Goal: Transaction & Acquisition: Purchase product/service

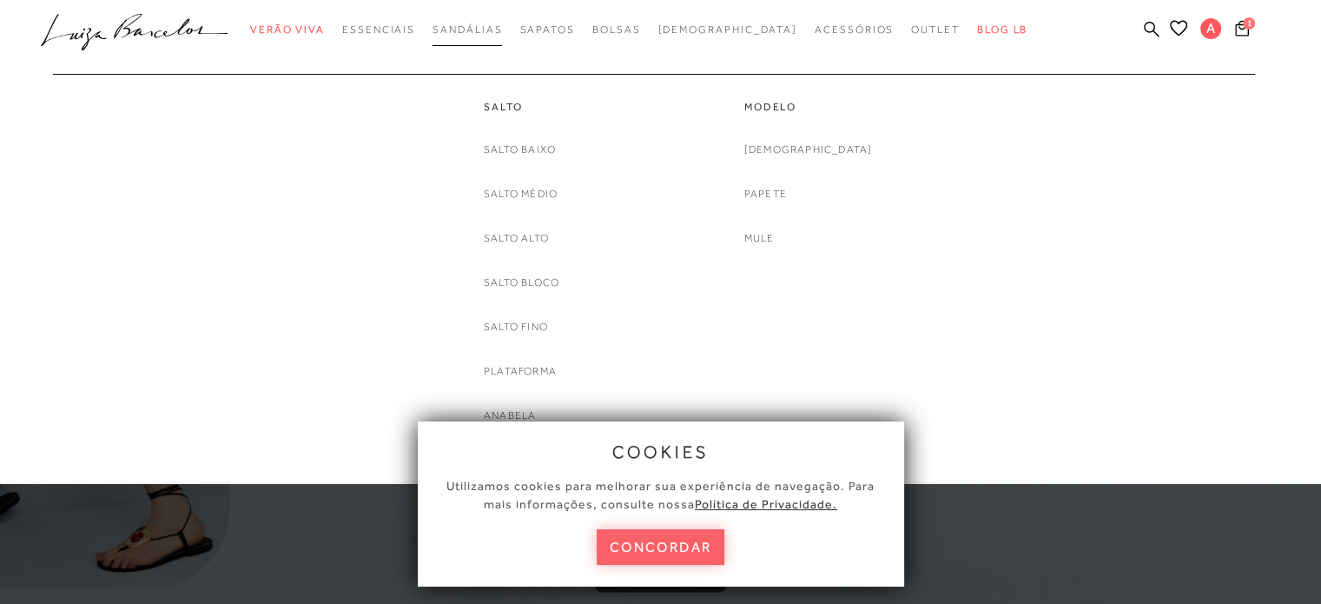
click at [491, 37] on link "Sandálias" at bounding box center [467, 30] width 69 height 32
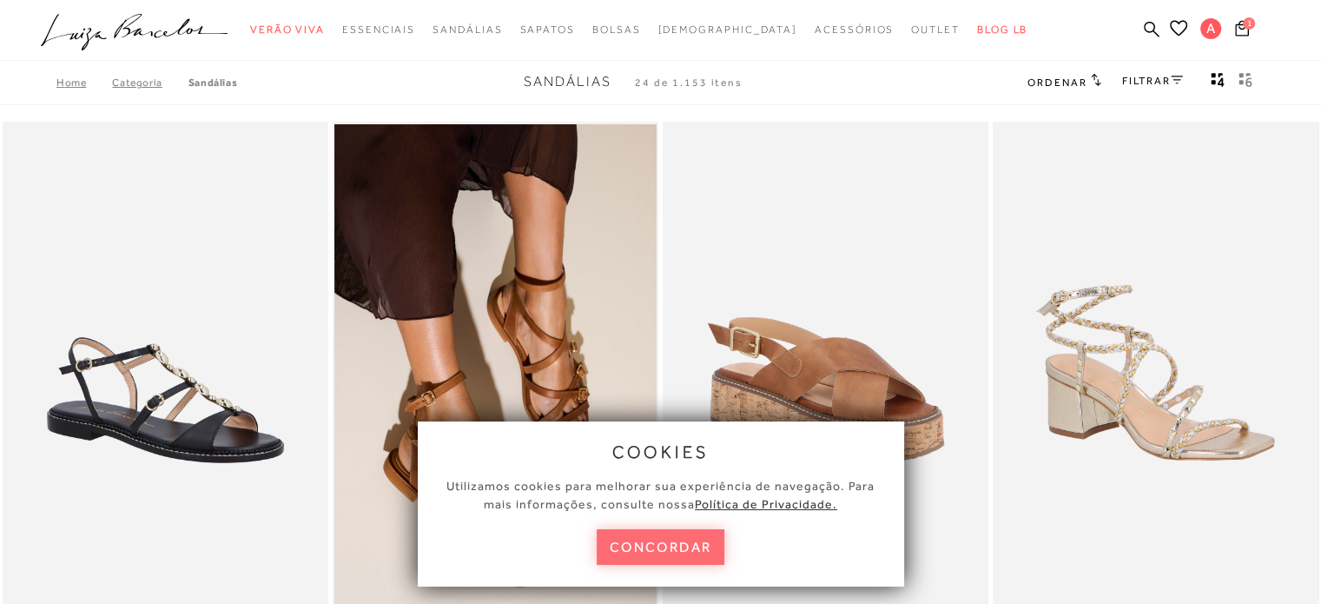
click at [698, 552] on button "concordar" at bounding box center [661, 547] width 129 height 36
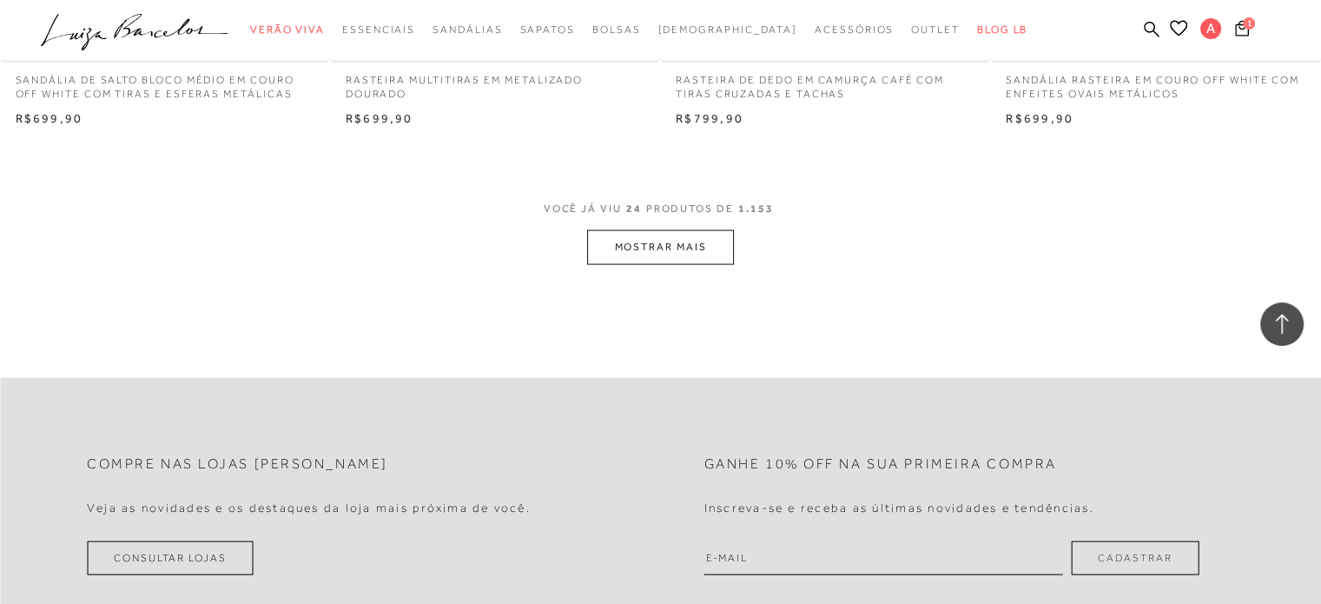
scroll to position [3572, 0]
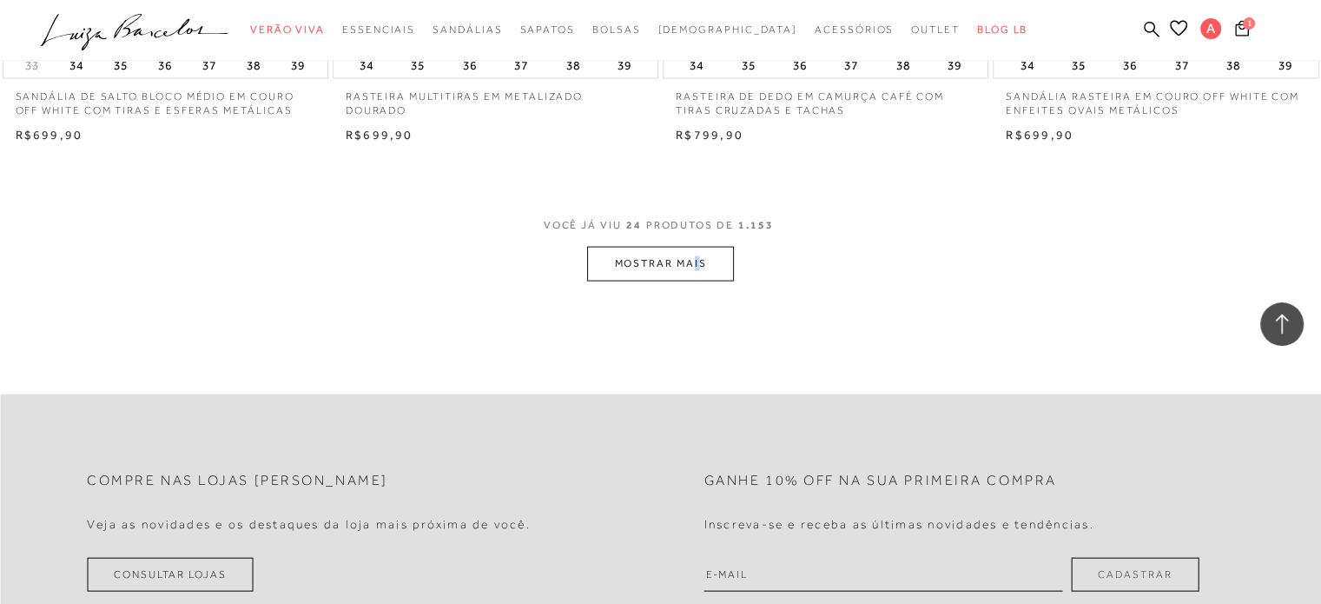
drag, startPoint x: 691, startPoint y: 285, endPoint x: 698, endPoint y: 262, distance: 23.6
click at [698, 262] on button "MOSTRAR MAIS" at bounding box center [660, 264] width 146 height 34
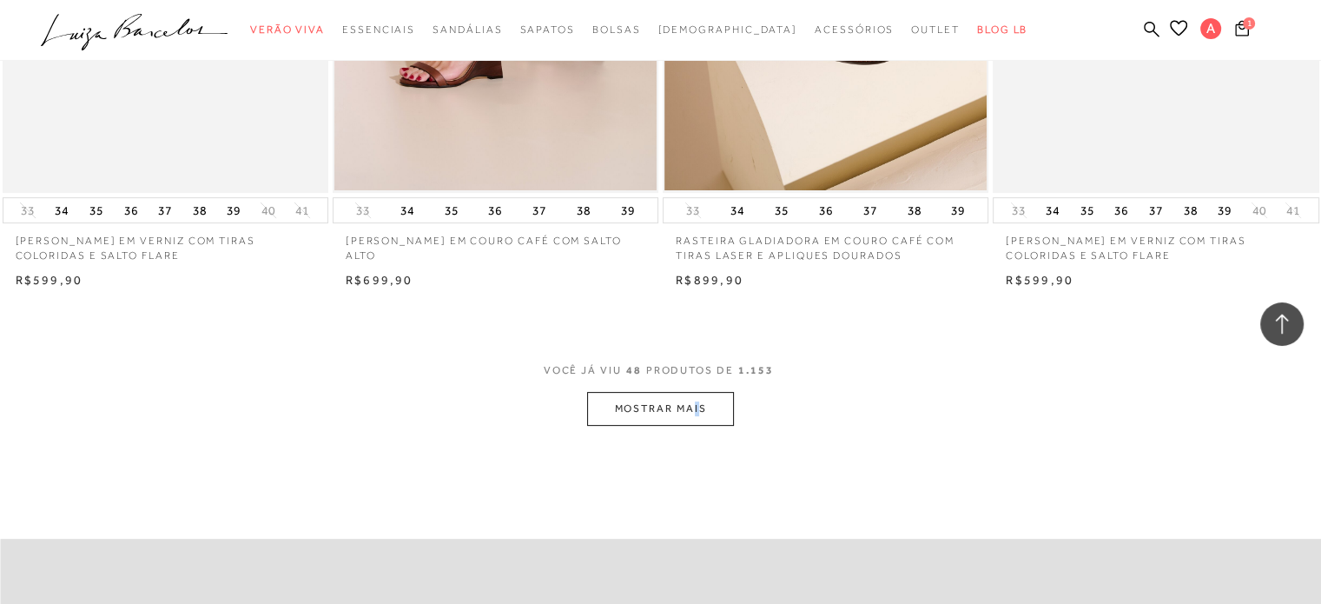
scroll to position [7009, 0]
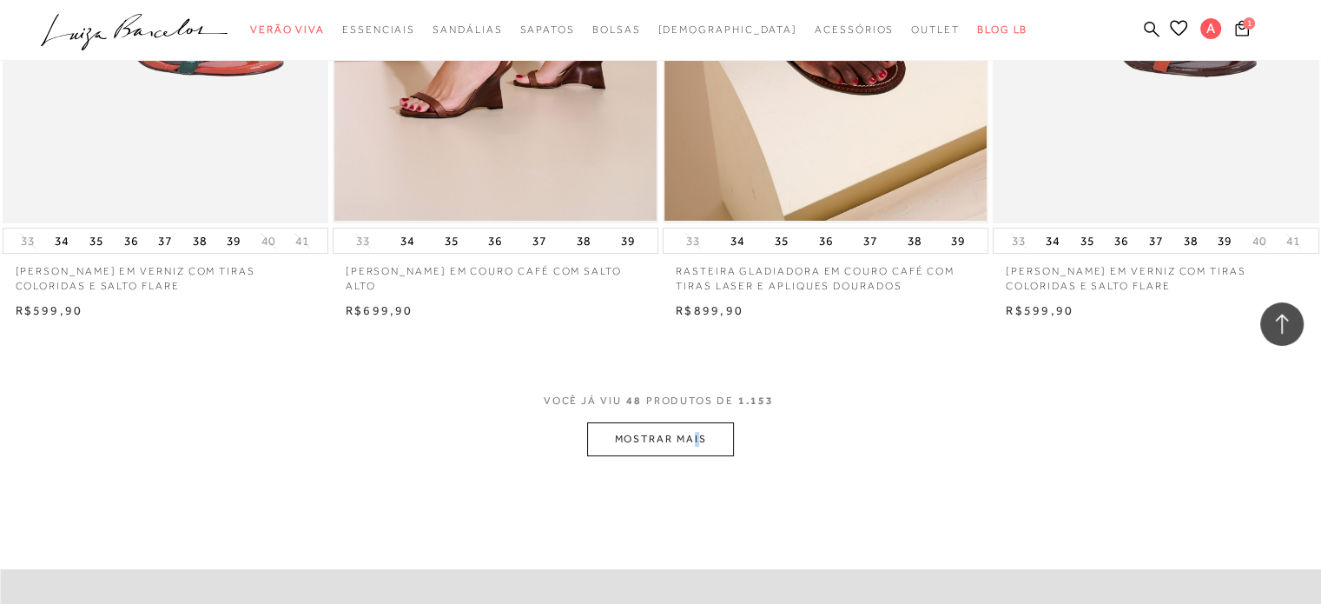
click at [692, 444] on button "MOSTRAR MAIS" at bounding box center [660, 439] width 146 height 34
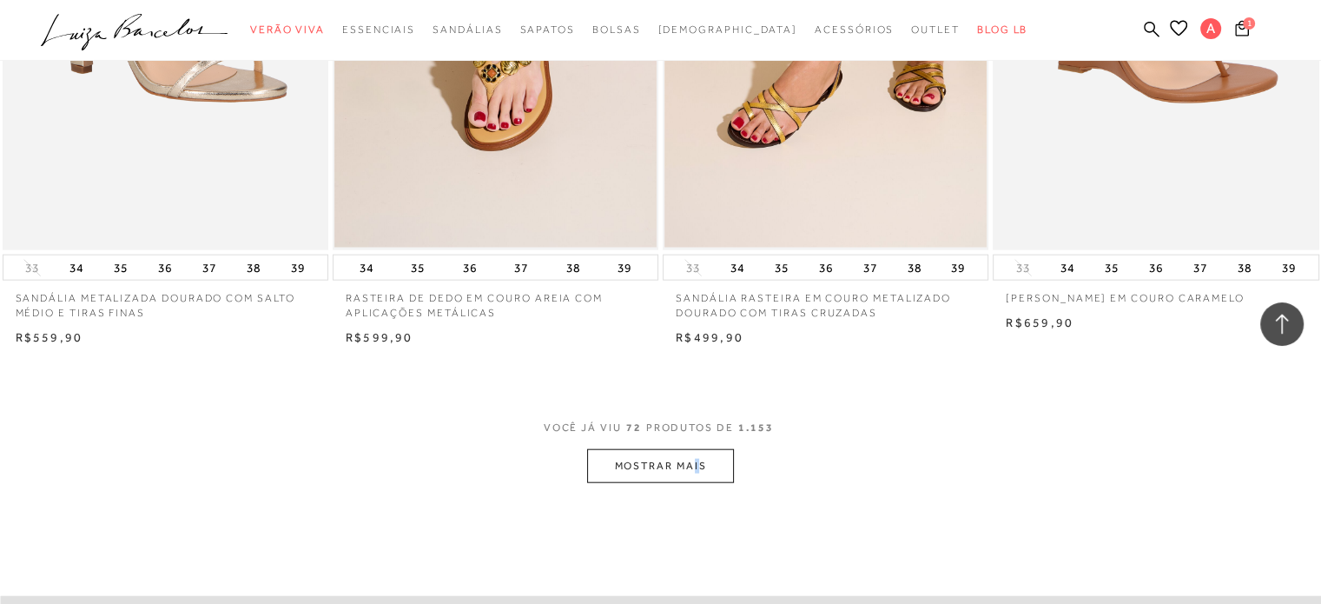
scroll to position [10579, 0]
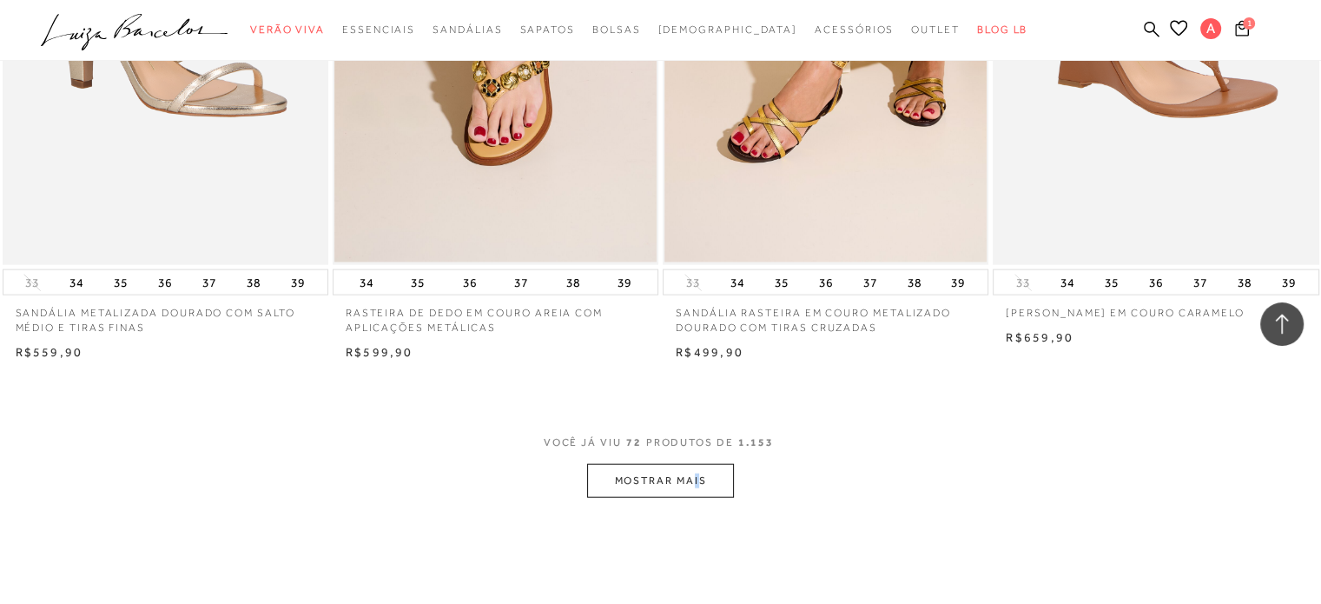
click at [704, 465] on button "MOSTRAR MAIS" at bounding box center [660, 481] width 146 height 34
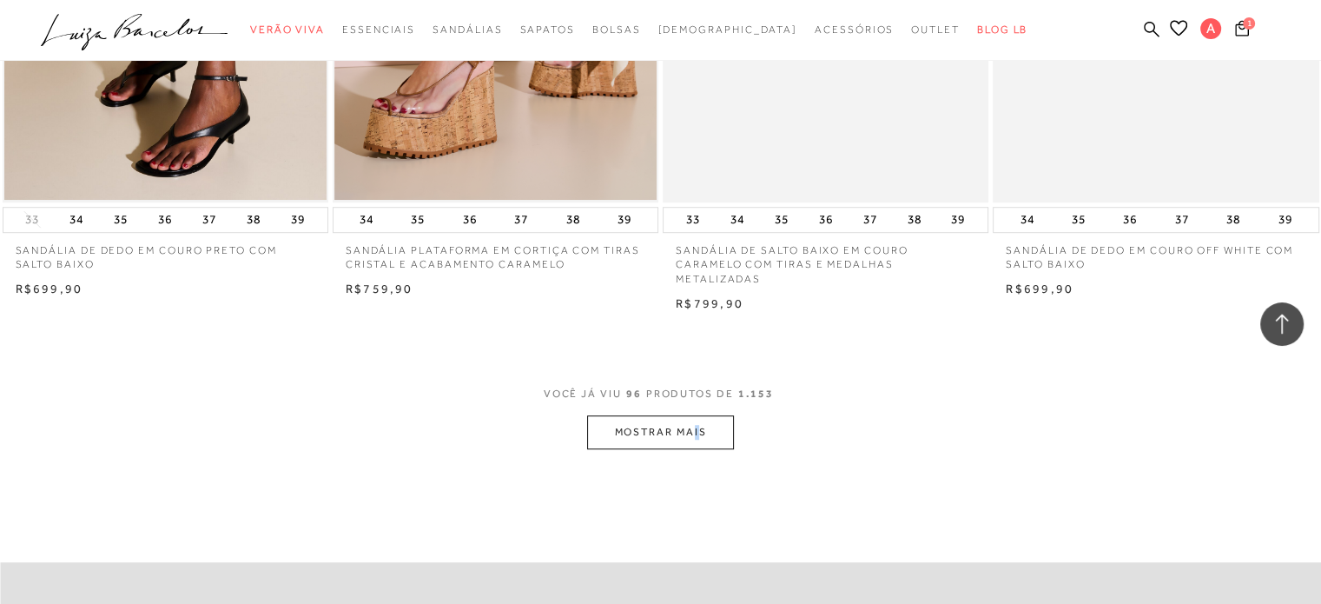
scroll to position [14439, 0]
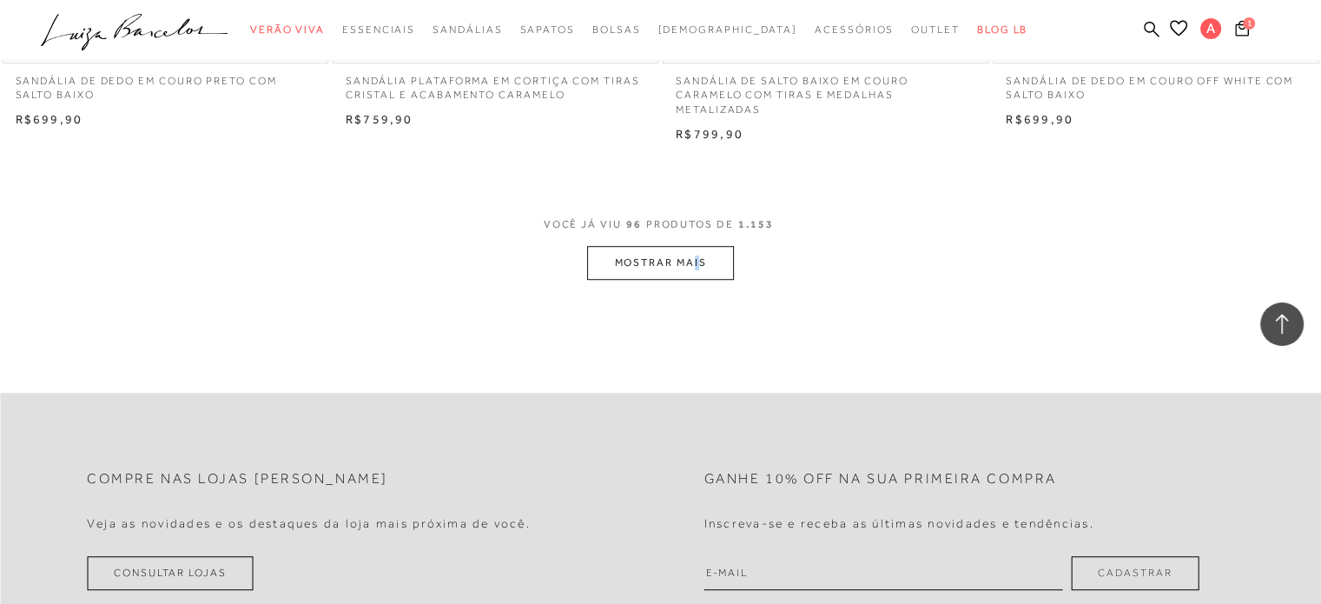
click at [686, 269] on button "MOSTRAR MAIS" at bounding box center [660, 263] width 146 height 34
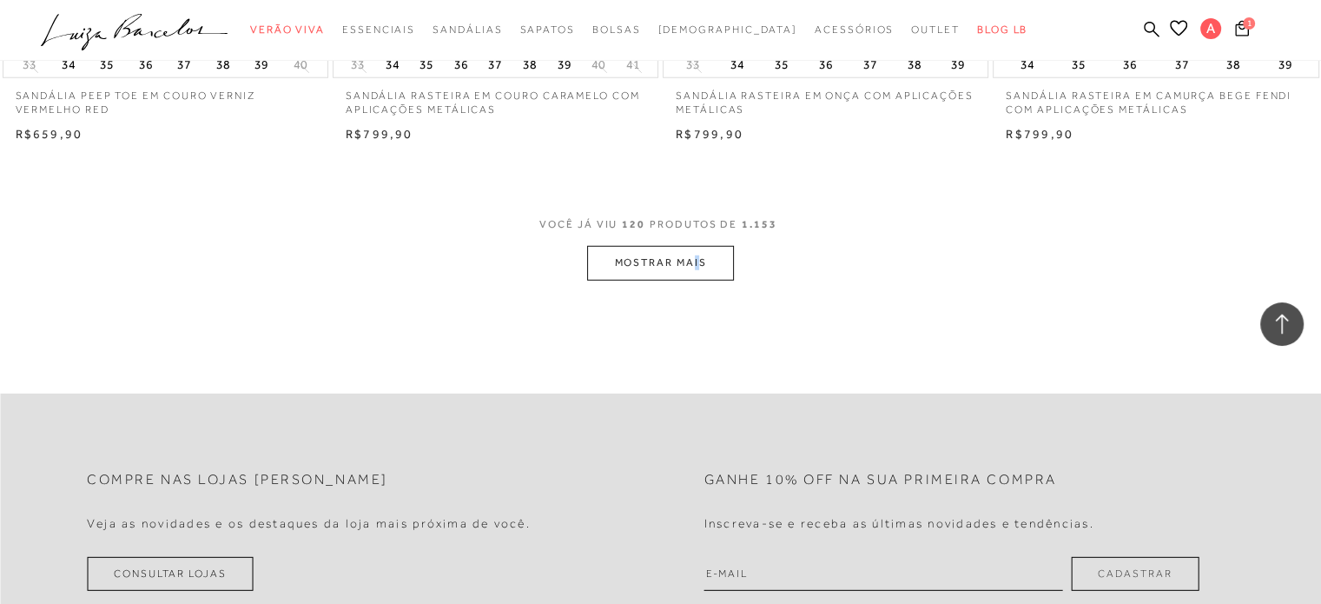
scroll to position [18228, 0]
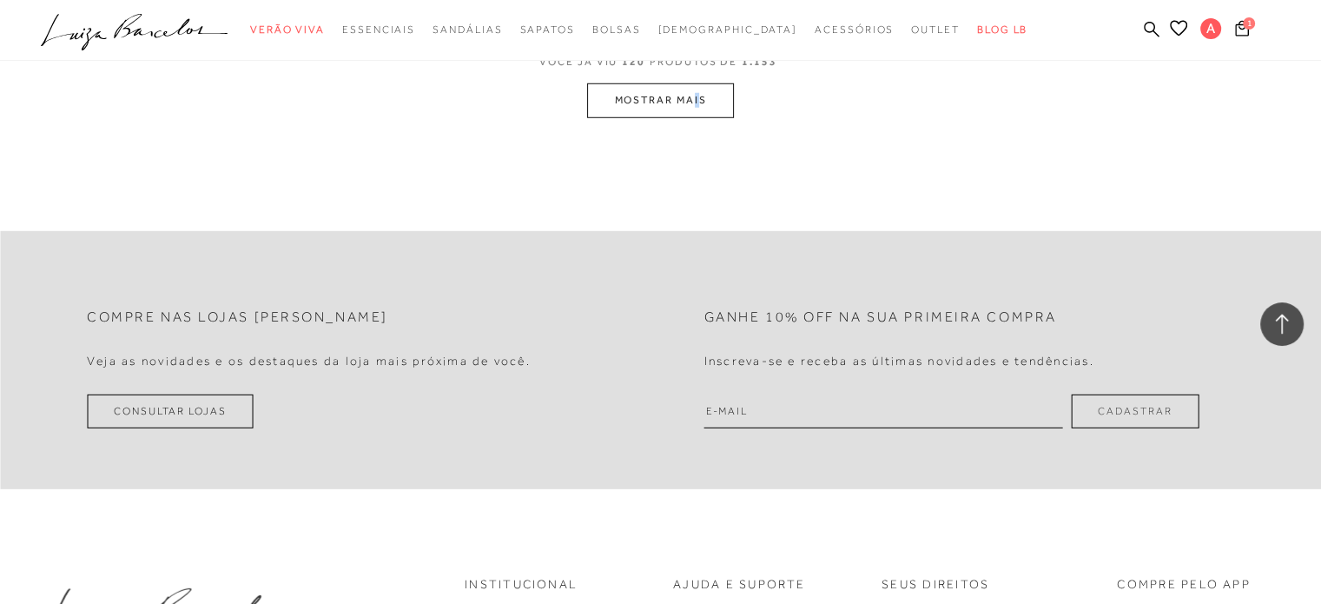
click at [634, 96] on button "MOSTRAR MAIS" at bounding box center [660, 100] width 146 height 34
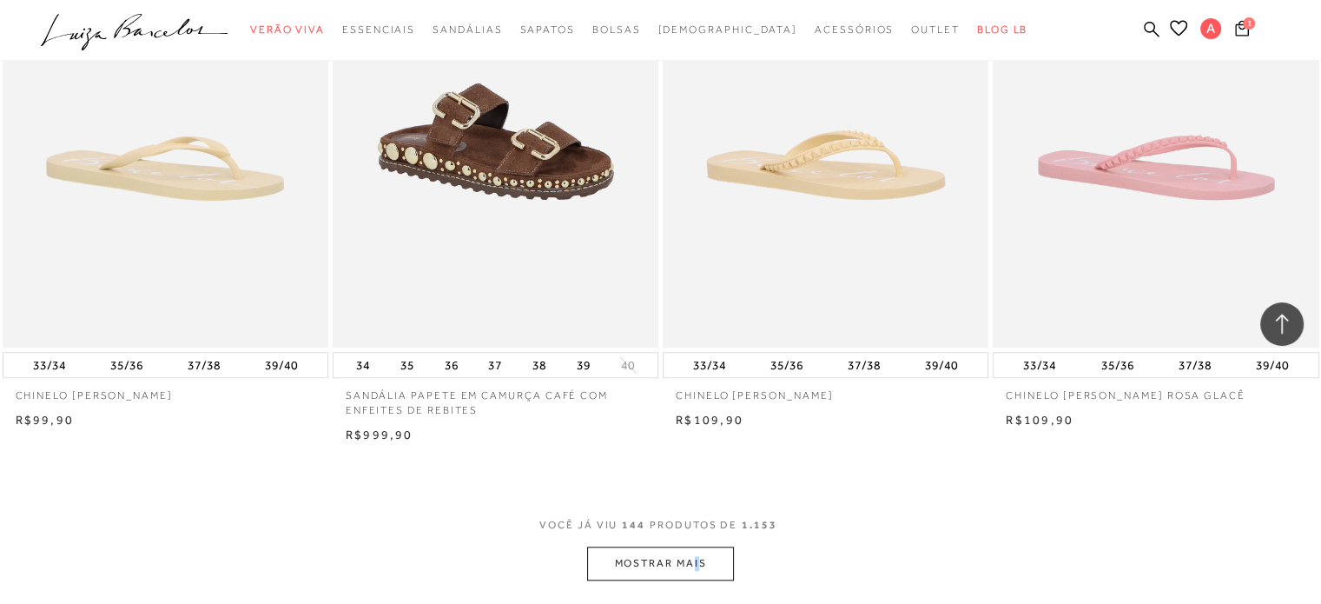
scroll to position [21406, 0]
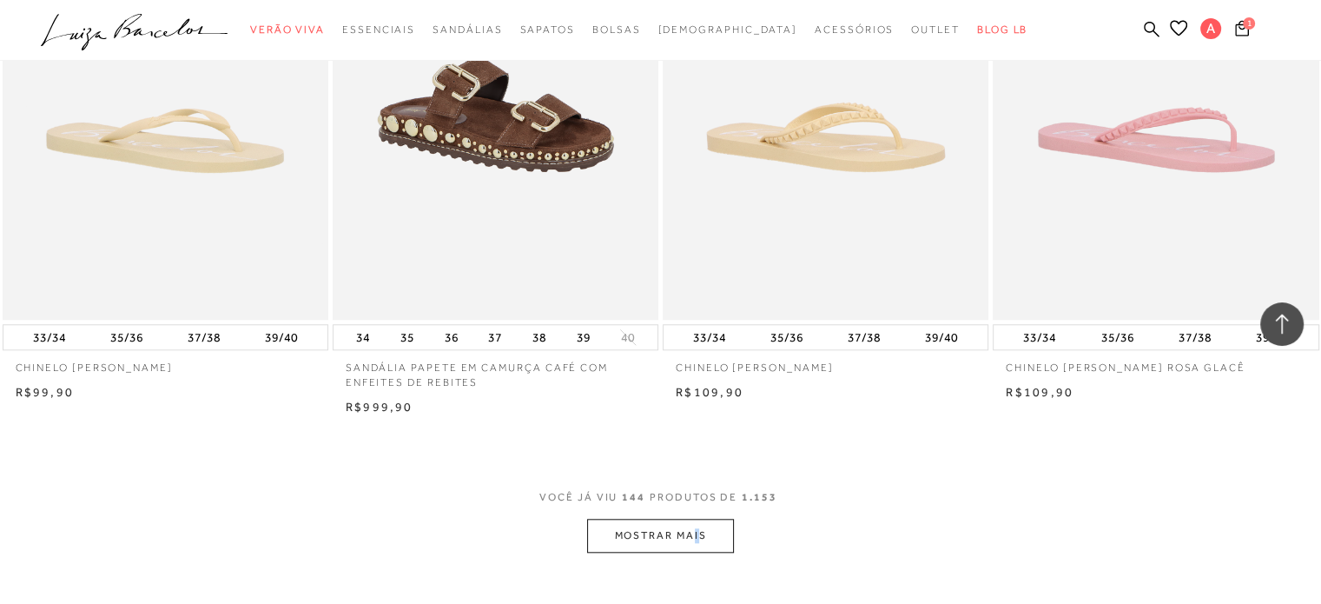
click at [653, 521] on button "MOSTRAR MAIS" at bounding box center [660, 536] width 146 height 34
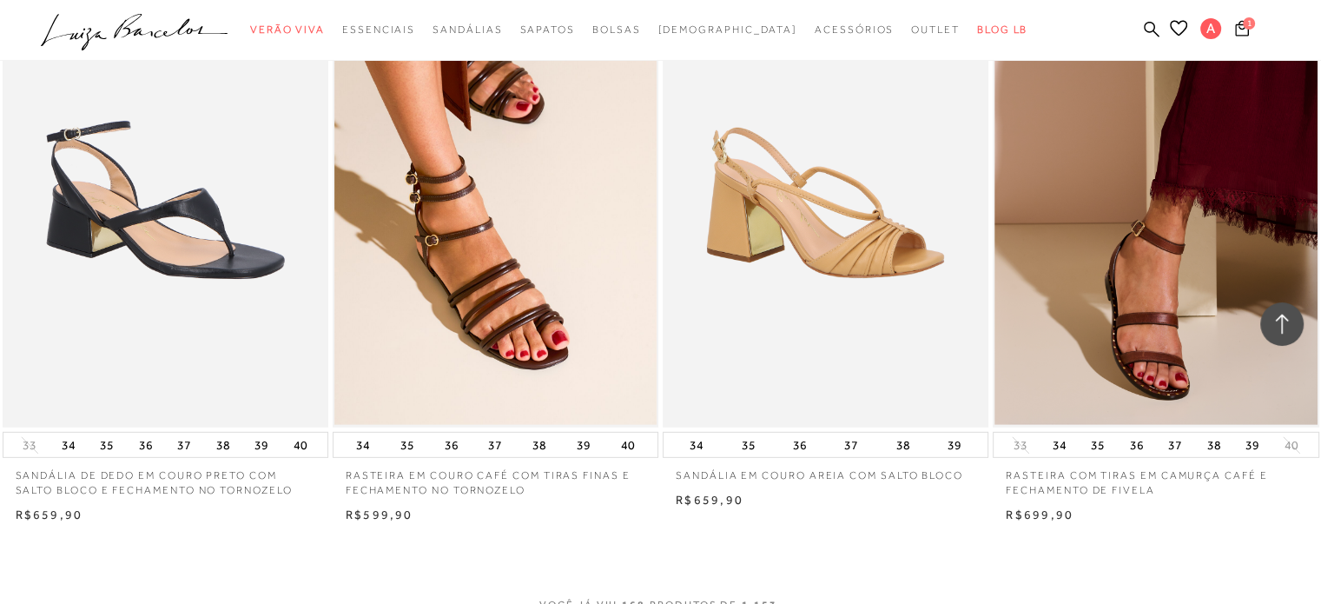
scroll to position [24878, 0]
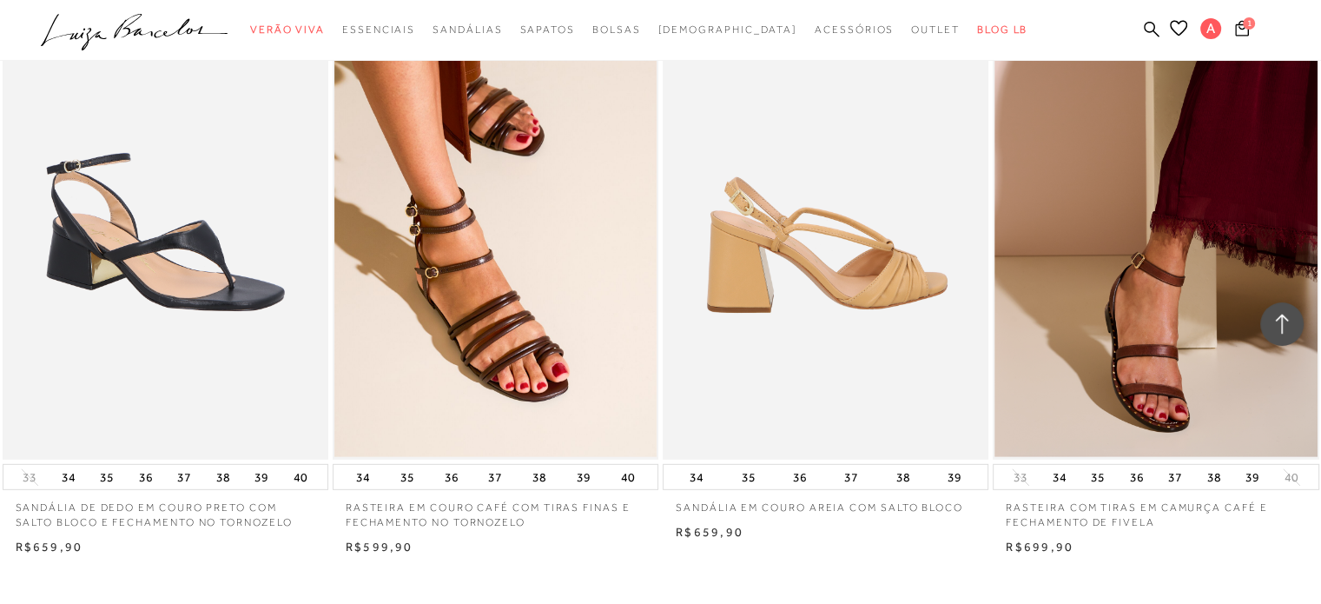
click at [921, 410] on img at bounding box center [827, 214] width 324 height 489
click at [870, 239] on img at bounding box center [827, 214] width 324 height 489
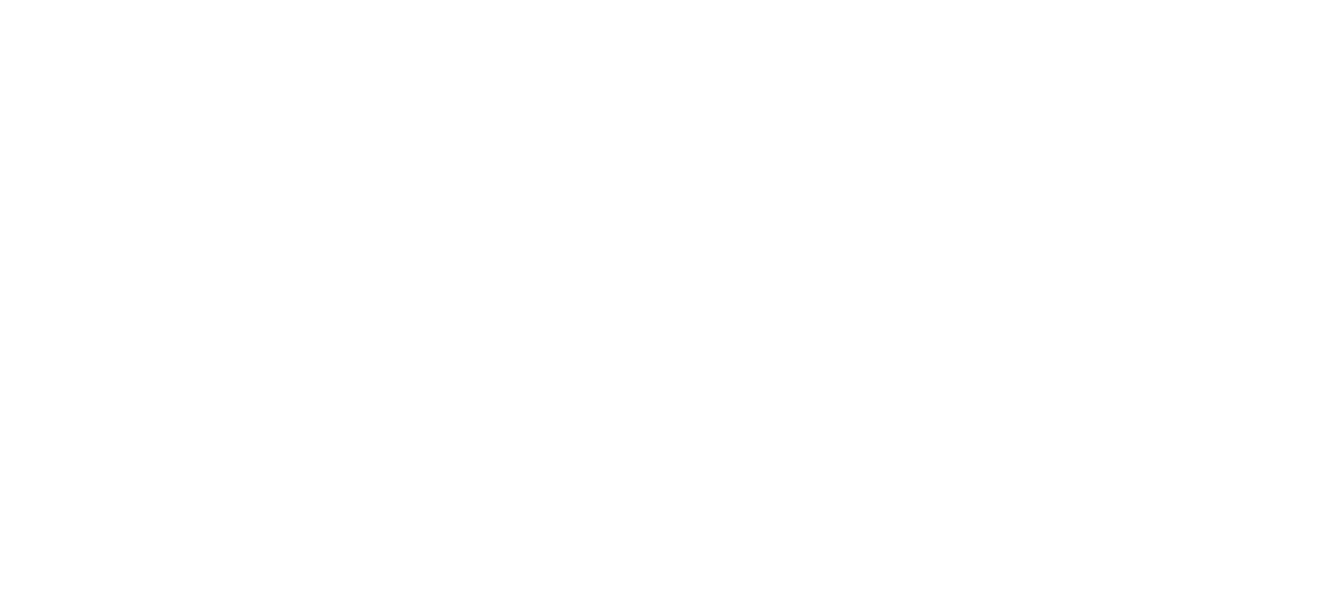
scroll to position [122, 0]
click at [869, 240] on div at bounding box center [660, 270] width 1321 height 667
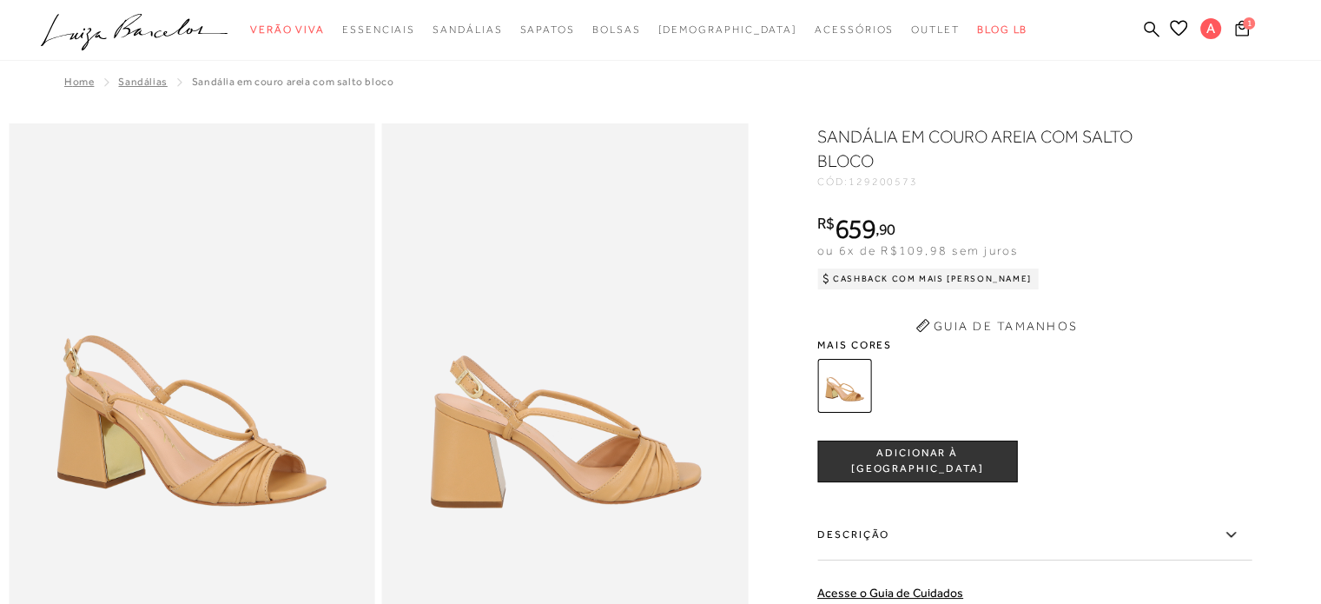
scroll to position [0, 0]
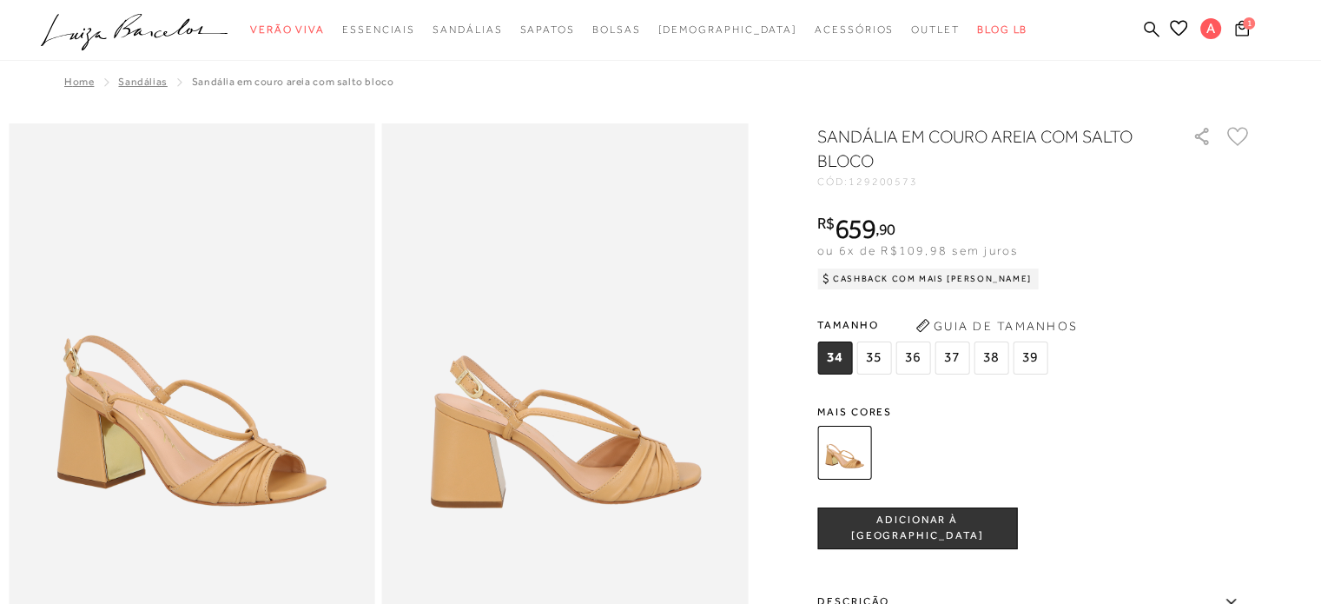
click at [852, 347] on span "34" at bounding box center [834, 357] width 35 height 33
click at [974, 544] on button "ADICIONAR À [GEOGRAPHIC_DATA]" at bounding box center [917, 528] width 200 height 42
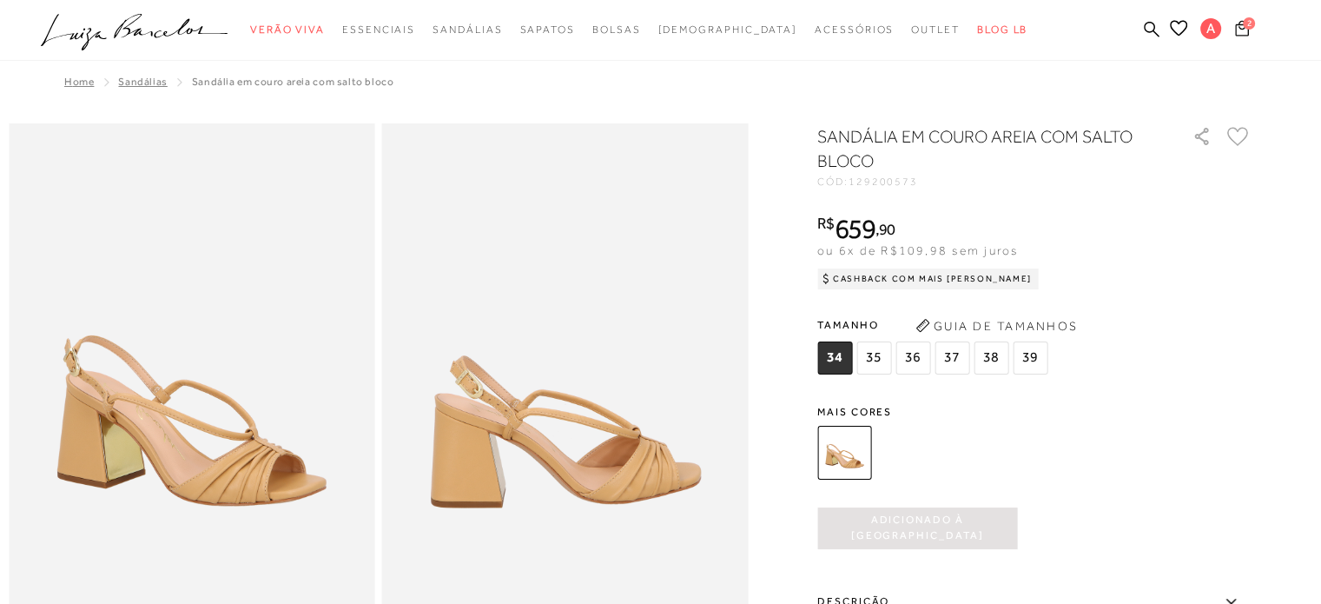
click at [1236, 34] on icon at bounding box center [1241, 27] width 15 height 18
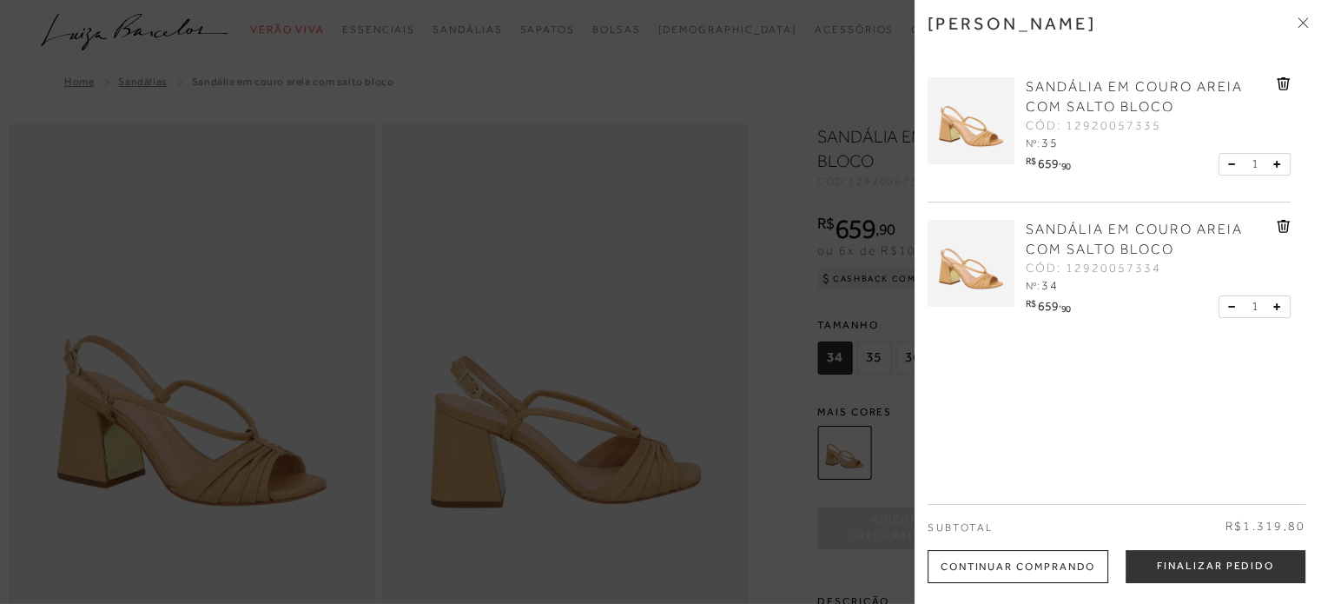
click at [730, 189] on div at bounding box center [660, 302] width 1321 height 604
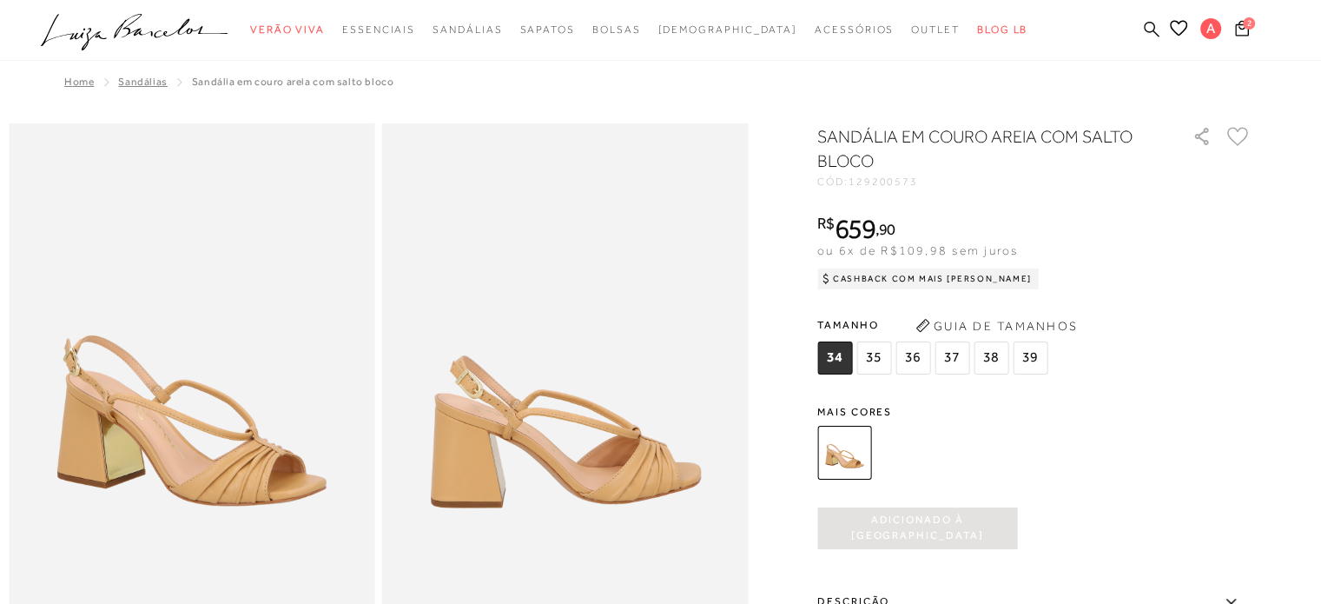
click at [1150, 27] on icon at bounding box center [1152, 29] width 16 height 17
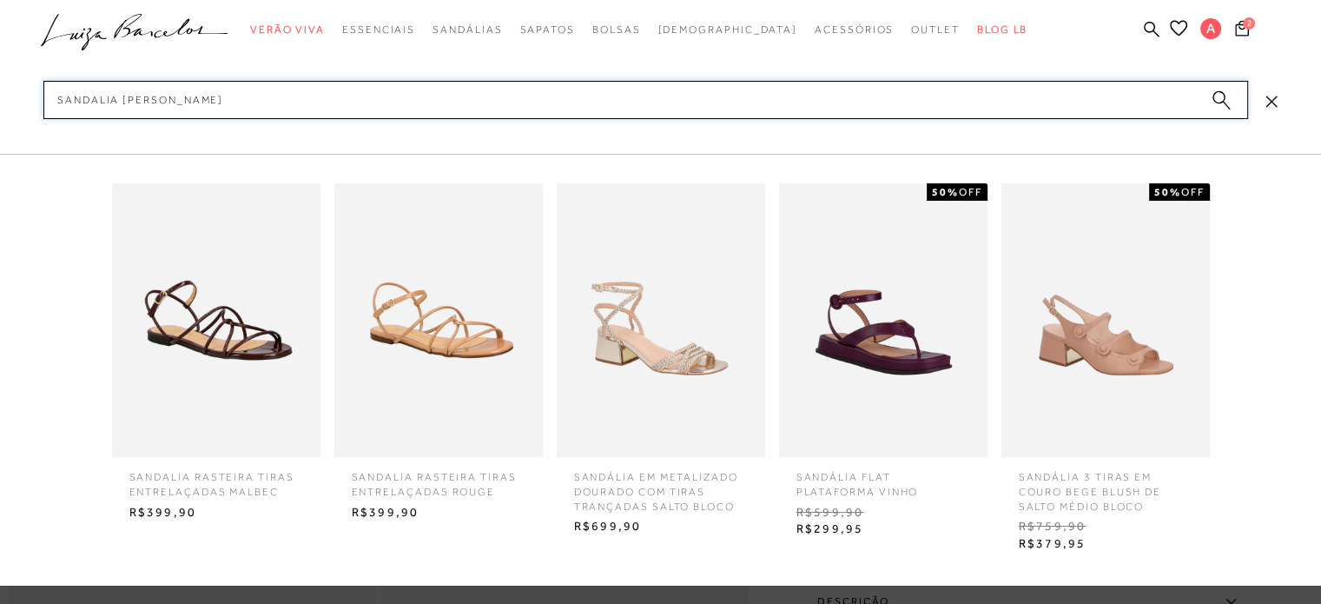
type input "sandalia [PERSON_NAME]"
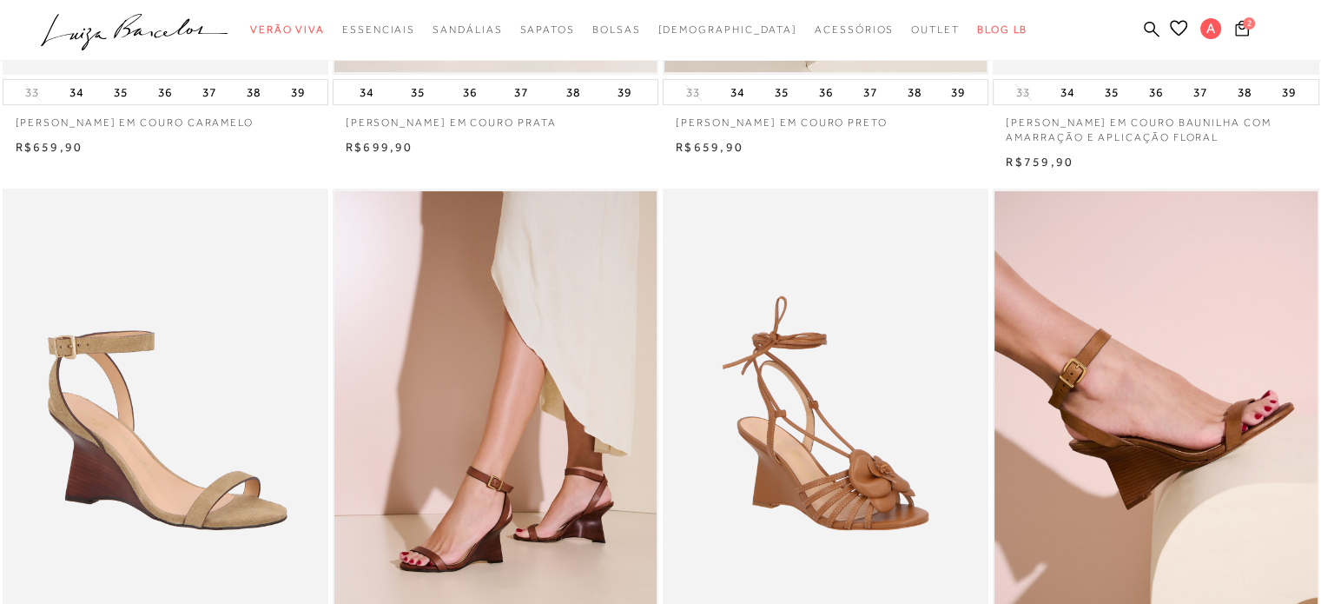
scroll to position [573, 0]
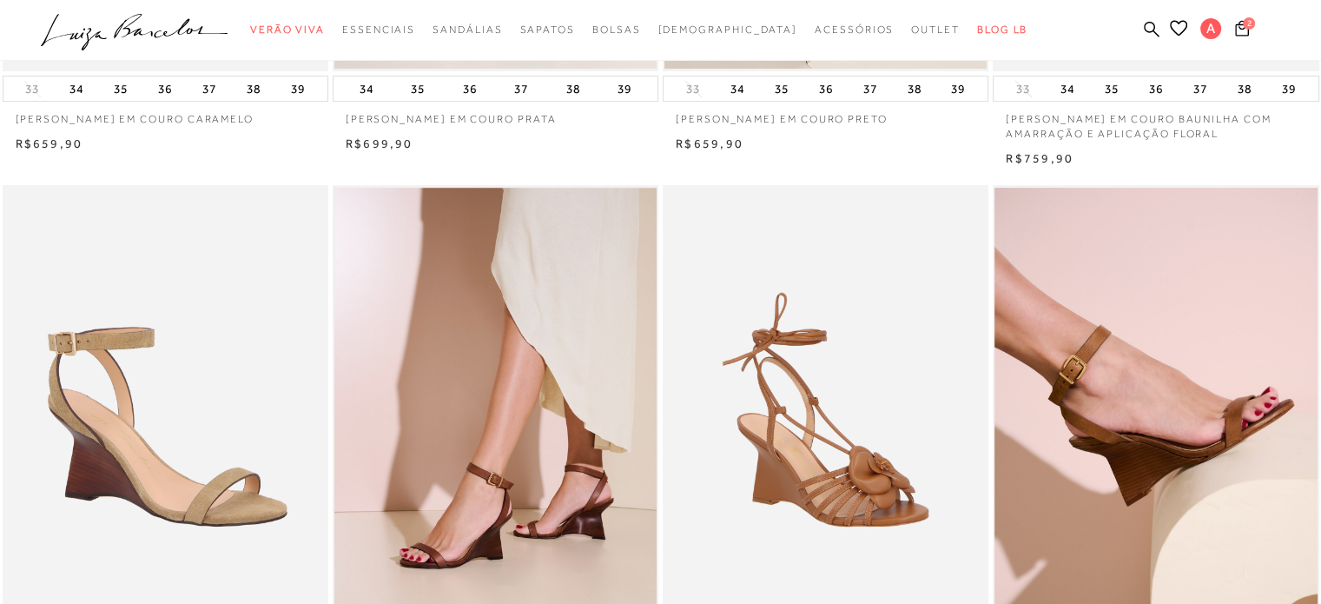
click at [459, 474] on img at bounding box center [495, 430] width 322 height 484
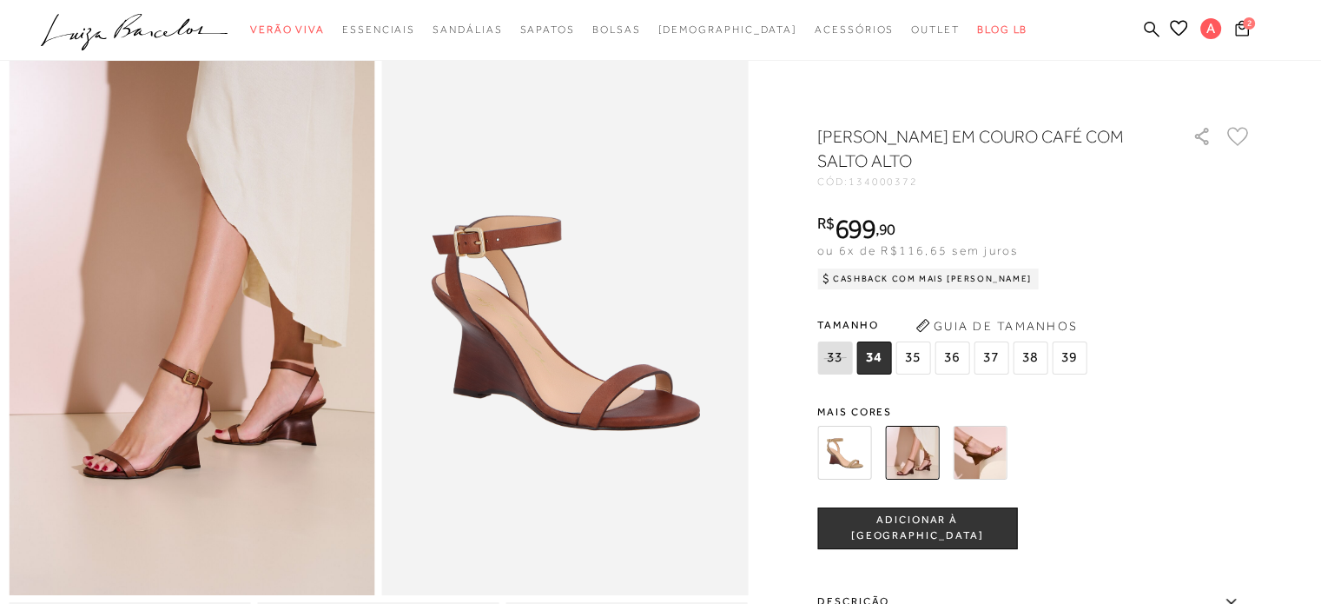
click at [916, 473] on img at bounding box center [912, 453] width 54 height 54
click at [1249, 28] on span "2" at bounding box center [1249, 23] width 12 height 12
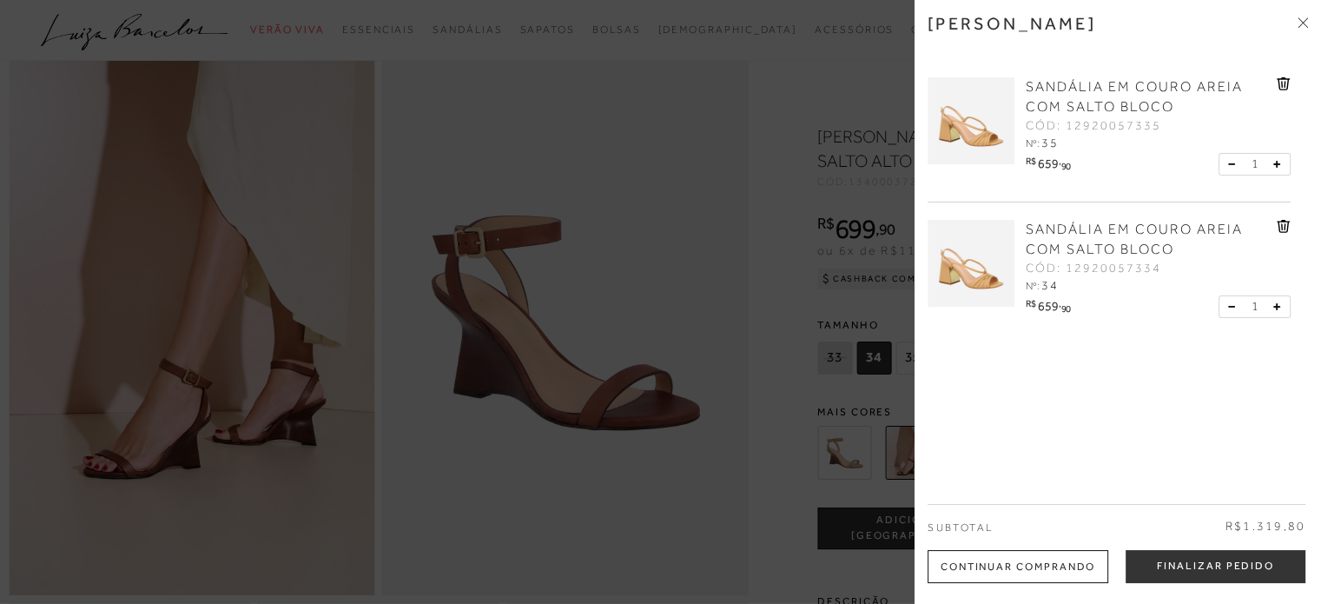
click at [1230, 167] on button at bounding box center [1235, 164] width 15 height 16
